Goal: Check status

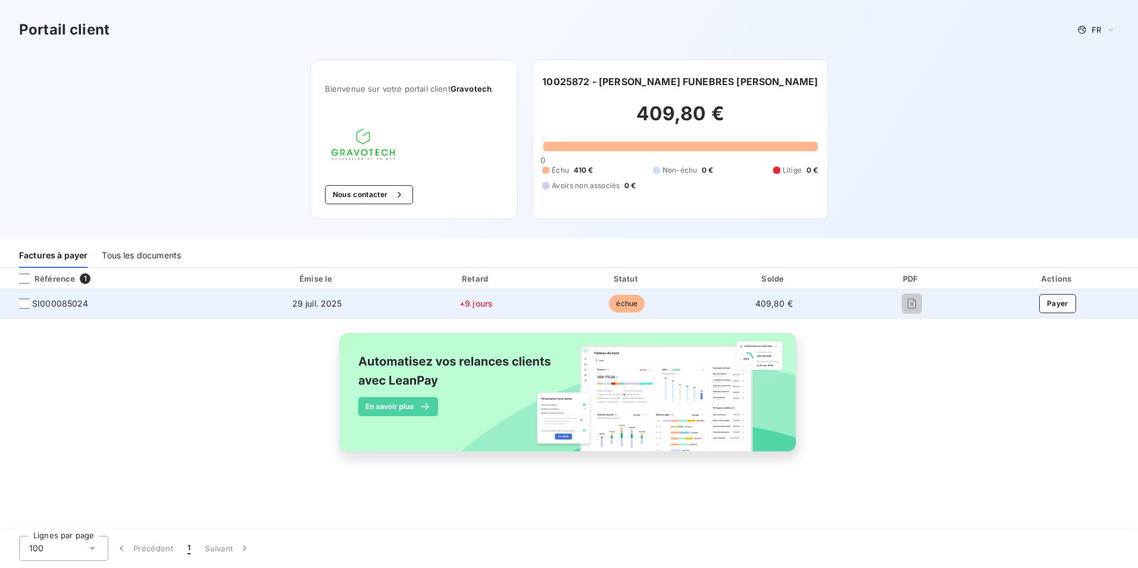
click at [350, 306] on td "29 juil. 2025" at bounding box center [317, 303] width 166 height 29
click at [749, 305] on td "409,80 €" at bounding box center [773, 303] width 145 height 29
click at [617, 298] on span "échue" at bounding box center [627, 304] width 36 height 18
click at [71, 305] on span "SI000085024" at bounding box center [60, 304] width 57 height 12
click at [20, 307] on div at bounding box center [24, 303] width 11 height 11
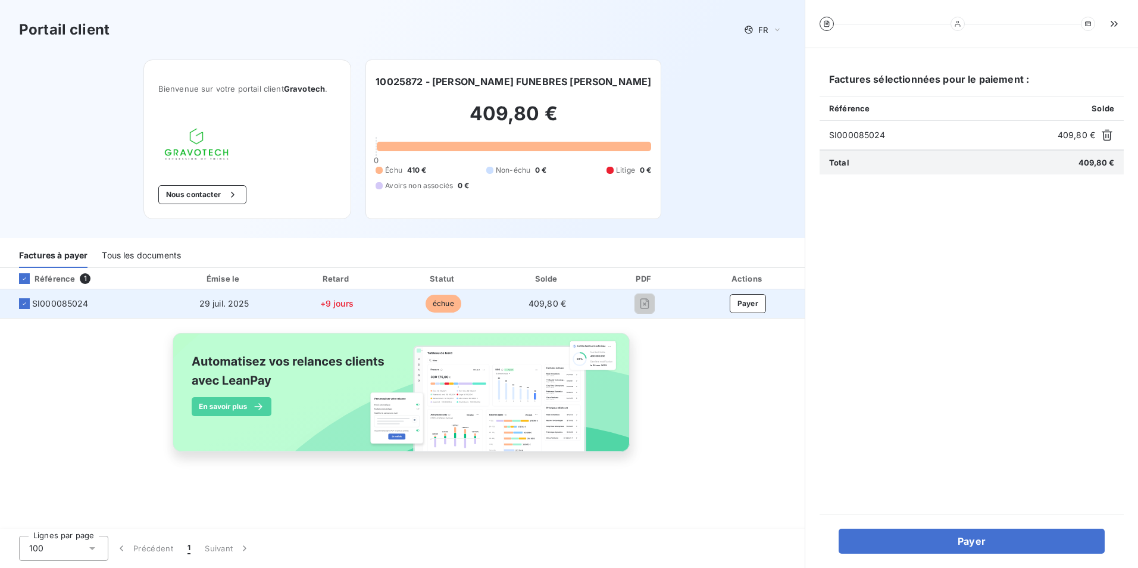
click at [273, 307] on td "29 juil. 2025" at bounding box center [224, 303] width 117 height 29
click at [248, 307] on span "29 juil. 2025" at bounding box center [224, 303] width 50 height 10
